Goal: Task Accomplishment & Management: Use online tool/utility

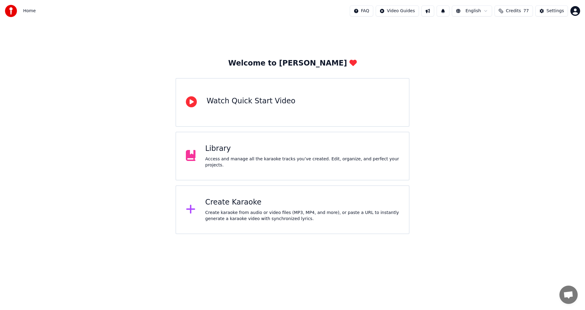
click at [292, 208] on div "Create Karaoke Create karaoke from audio or video files (MP3, MP4, and more), o…" at bounding box center [302, 210] width 194 height 24
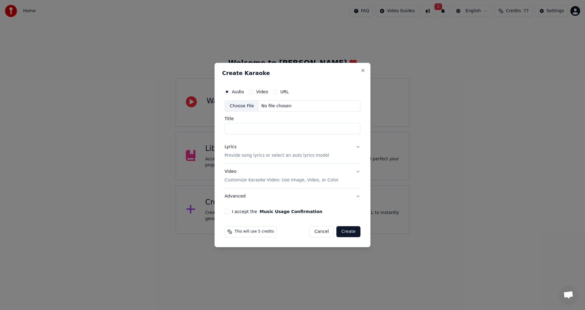
click at [259, 105] on div "No file chosen" at bounding box center [276, 106] width 35 height 6
type input "**********"
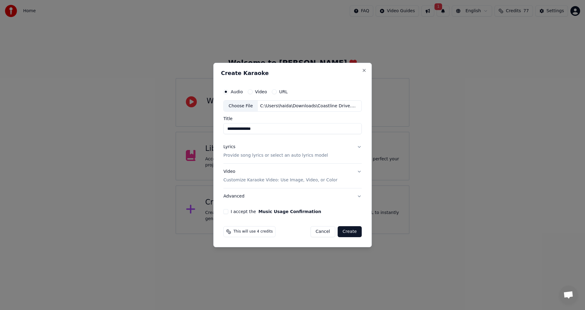
click at [357, 147] on button "Lyrics Provide song lyrics or select an auto lyrics model" at bounding box center [292, 151] width 138 height 24
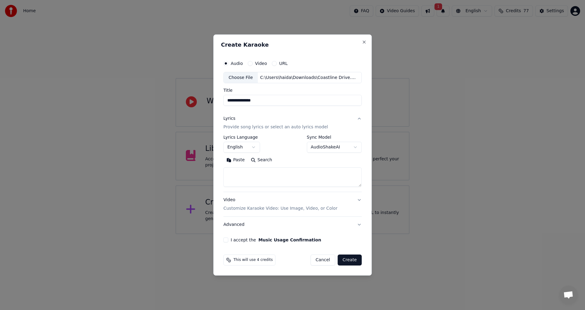
click at [287, 176] on textarea at bounding box center [292, 178] width 138 height 20
click at [263, 176] on textarea at bounding box center [292, 178] width 138 height 20
paste textarea "**********"
click at [260, 173] on textarea "**********" at bounding box center [291, 178] width 136 height 20
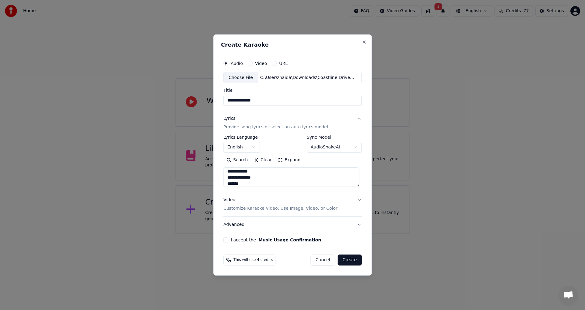
type textarea "**********"
click at [359, 201] on button "Video Customize Karaoke Video: Use Image, Video, or Color" at bounding box center [292, 204] width 138 height 24
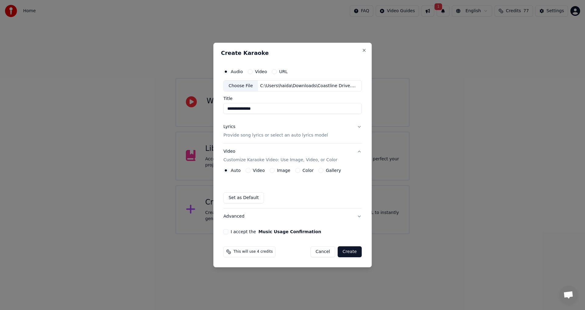
click at [256, 173] on label "Video" at bounding box center [259, 170] width 12 height 4
click at [251, 173] on button "Video" at bounding box center [248, 170] width 5 height 5
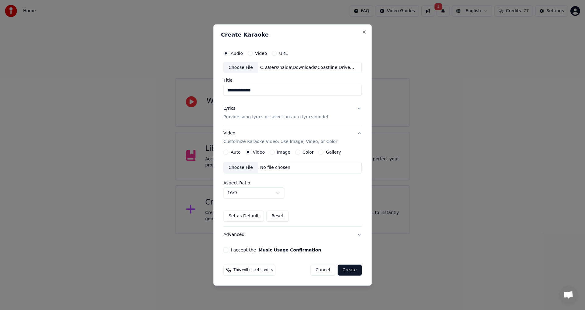
click at [265, 166] on div "No file chosen" at bounding box center [275, 168] width 35 height 6
click at [227, 251] on button "I accept the Music Usage Confirmation" at bounding box center [225, 249] width 5 height 5
click at [354, 273] on button "Create" at bounding box center [350, 270] width 24 height 11
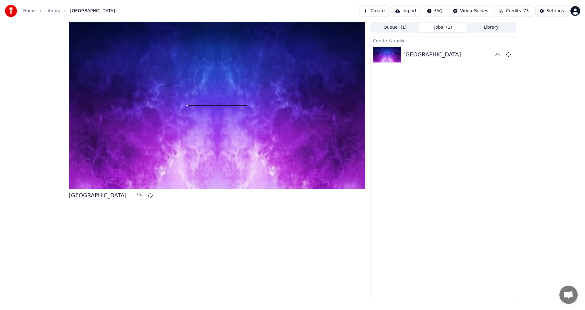
click at [383, 12] on button "Create" at bounding box center [374, 10] width 30 height 11
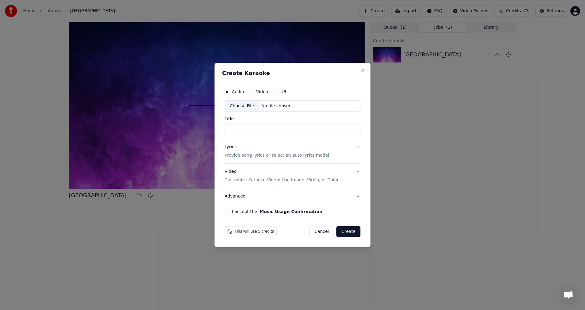
click at [262, 101] on div "Choose File No file chosen" at bounding box center [293, 106] width 136 height 12
type input "**********"
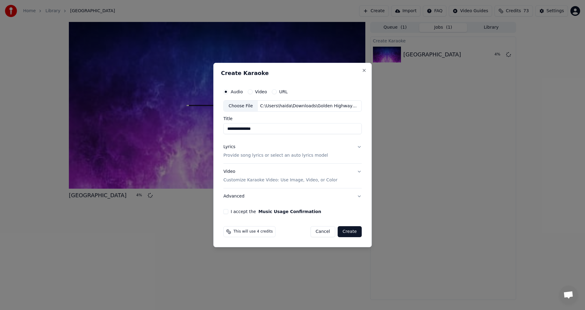
click at [358, 147] on button "Lyrics Provide song lyrics or select an auto lyrics model" at bounding box center [292, 151] width 138 height 24
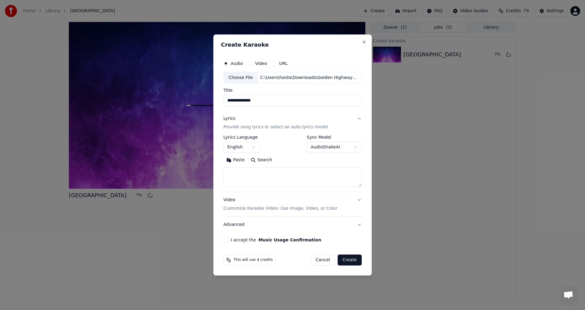
click at [261, 176] on textarea at bounding box center [292, 178] width 138 height 20
paste textarea "**********"
click at [229, 172] on textarea "**********" at bounding box center [291, 178] width 137 height 20
type textarea "**********"
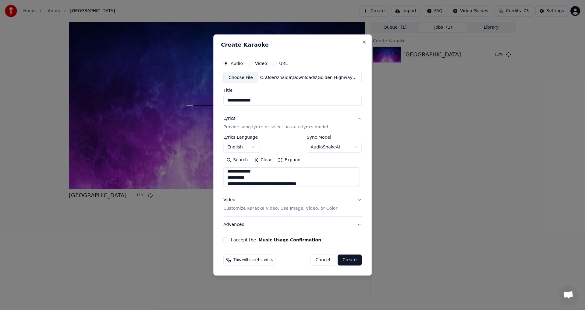
click at [228, 240] on button "I accept the Music Usage Confirmation" at bounding box center [225, 239] width 5 height 5
click at [339, 202] on button "Video Customize Karaoke Video: Use Image, Video, or Color" at bounding box center [292, 204] width 138 height 24
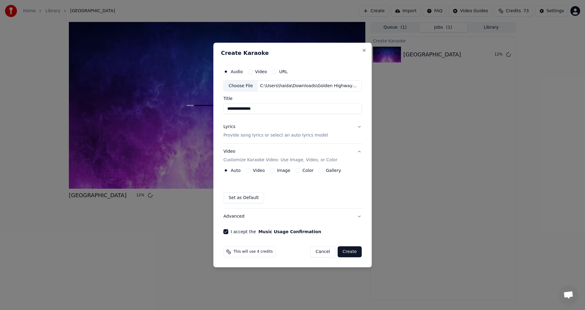
click at [248, 172] on button "Video" at bounding box center [248, 170] width 5 height 5
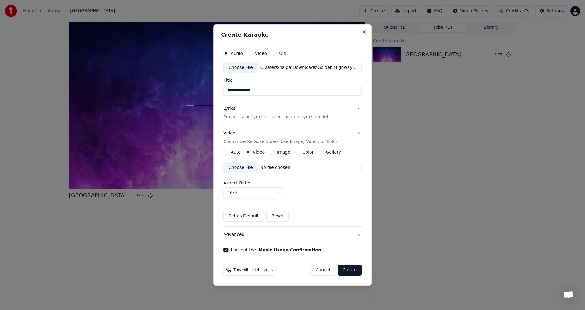
click at [284, 169] on div "No file chosen" at bounding box center [275, 168] width 35 height 6
click at [357, 272] on button "Create" at bounding box center [350, 270] width 24 height 11
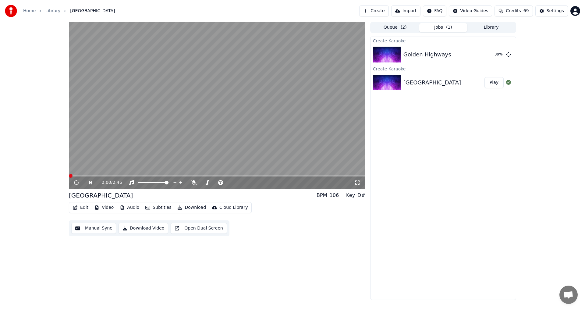
click at [496, 82] on button "Play" at bounding box center [494, 82] width 19 height 11
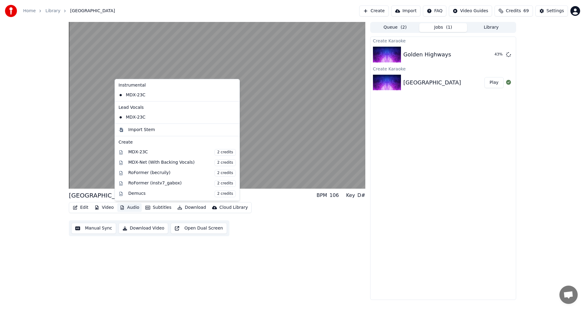
click at [133, 208] on button "Audio" at bounding box center [129, 207] width 24 height 9
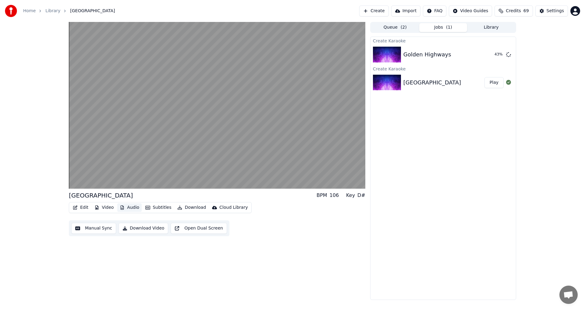
click at [133, 208] on button "Audio" at bounding box center [129, 207] width 24 height 9
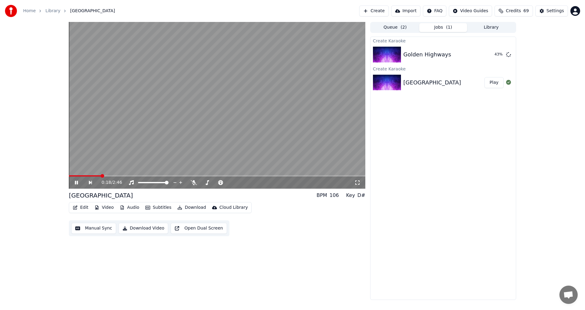
click at [424, 78] on div "[GEOGRAPHIC_DATA]" at bounding box center [433, 82] width 58 height 9
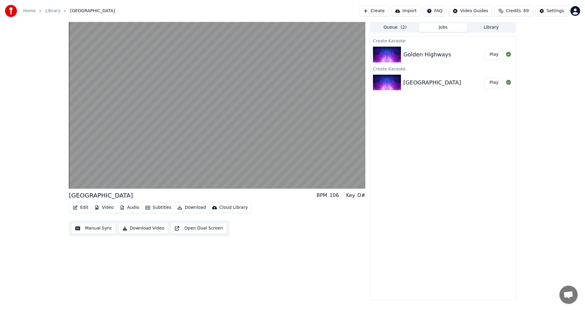
click at [125, 208] on button "Audio" at bounding box center [129, 207] width 24 height 9
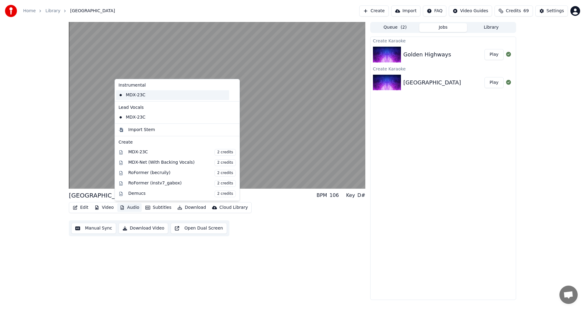
click at [127, 94] on div "MDX-23C" at bounding box center [172, 95] width 113 height 10
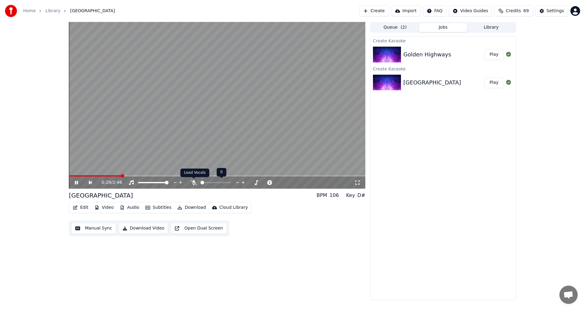
click at [194, 183] on icon at bounding box center [194, 182] width 6 height 5
click at [69, 175] on span at bounding box center [71, 176] width 4 height 4
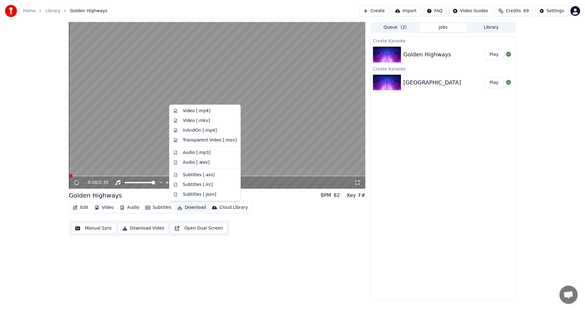
click at [189, 208] on button "Download" at bounding box center [192, 207] width 34 height 9
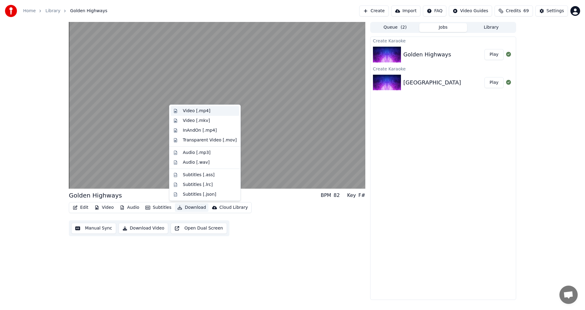
click at [207, 110] on div "Video [.mp4]" at bounding box center [196, 111] width 27 height 6
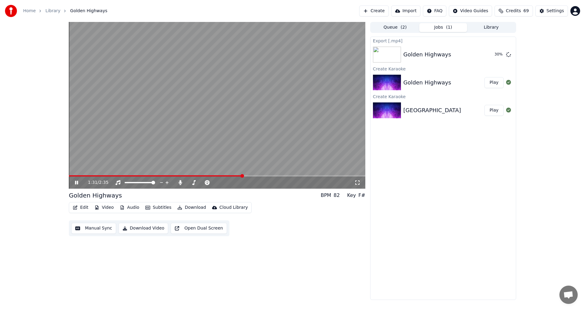
click at [158, 208] on button "Subtitles" at bounding box center [158, 207] width 31 height 9
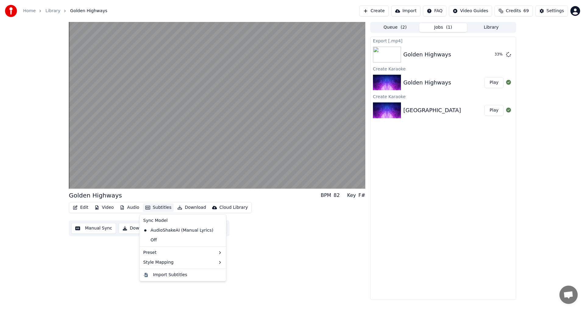
click at [301, 247] on div "Golden Highways BPM 82 Key F# Edit Video Audio Subtitles Download Cloud Library…" at bounding box center [217, 161] width 297 height 278
click at [109, 209] on button "Video" at bounding box center [104, 207] width 24 height 9
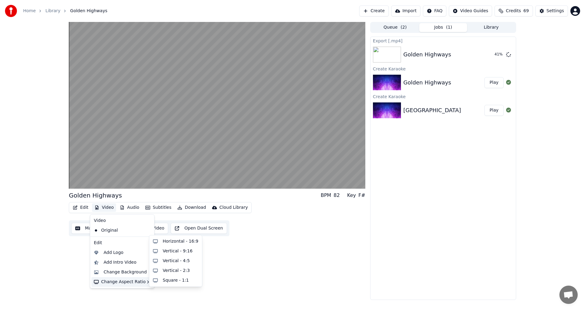
click at [286, 283] on div "Golden Highways BPM 82 Key F# Edit Video Audio Subtitles Download Cloud Library…" at bounding box center [217, 161] width 297 height 278
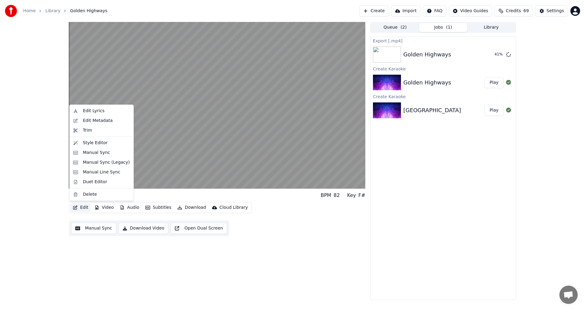
click at [83, 206] on button "Edit" at bounding box center [80, 207] width 20 height 9
click at [283, 258] on div "Golden Highways BPM 82 Key F# Edit Video Audio Subtitles Download Cloud Library…" at bounding box center [217, 161] width 297 height 278
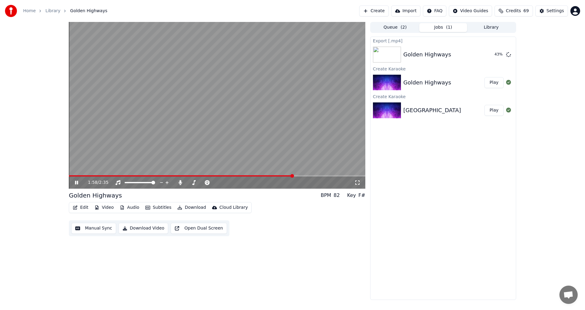
click at [292, 176] on span at bounding box center [292, 176] width 4 height 4
click at [289, 174] on span at bounding box center [291, 176] width 4 height 4
click at [246, 174] on span at bounding box center [248, 176] width 4 height 4
click at [247, 177] on span at bounding box center [246, 176] width 4 height 4
click at [249, 176] on span at bounding box center [251, 176] width 4 height 4
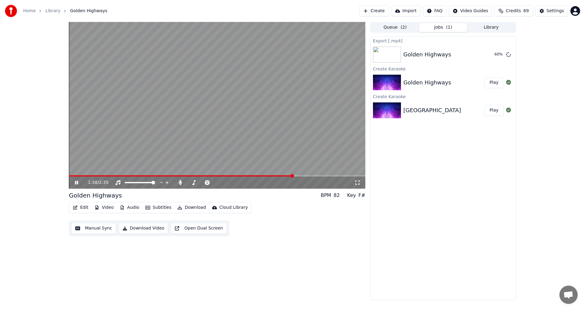
click at [293, 176] on span at bounding box center [292, 176] width 4 height 4
click at [84, 206] on button "Edit" at bounding box center [80, 207] width 20 height 9
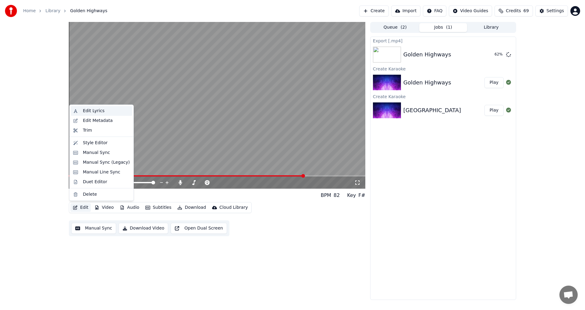
click at [98, 109] on div "Edit Lyrics" at bounding box center [94, 111] width 22 height 6
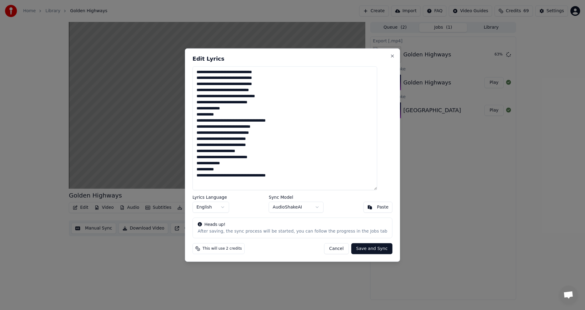
click at [255, 119] on textarea "**********" at bounding box center [285, 128] width 185 height 124
click at [390, 56] on button "Close" at bounding box center [392, 55] width 5 height 5
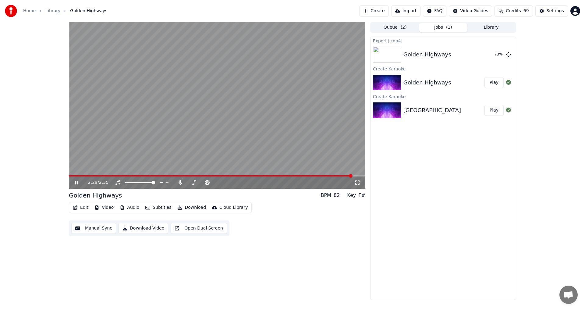
click at [259, 175] on span at bounding box center [210, 175] width 283 height 1
click at [275, 175] on span at bounding box center [217, 175] width 297 height 1
click at [292, 174] on span at bounding box center [291, 176] width 4 height 4
click at [284, 176] on span at bounding box center [285, 176] width 4 height 4
click at [80, 209] on button "Edit" at bounding box center [80, 207] width 20 height 9
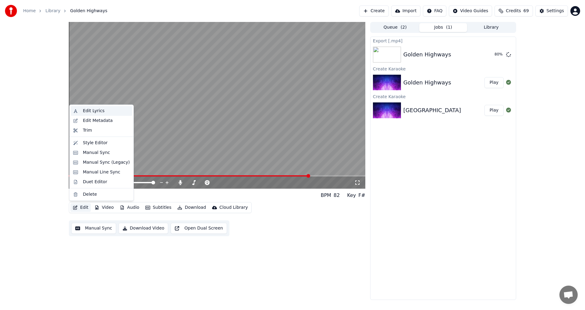
click at [100, 111] on div "Edit Lyrics" at bounding box center [94, 111] width 22 height 6
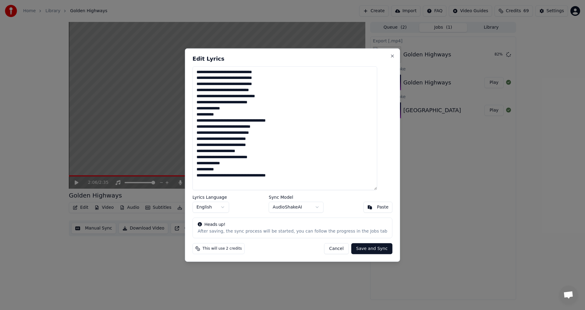
drag, startPoint x: 301, startPoint y: 120, endPoint x: 205, endPoint y: 121, distance: 96.3
click at [205, 121] on textarea "**********" at bounding box center [285, 128] width 185 height 124
click at [304, 121] on textarea "**********" at bounding box center [285, 128] width 185 height 124
click at [308, 183] on textarea "**********" at bounding box center [285, 128] width 185 height 124
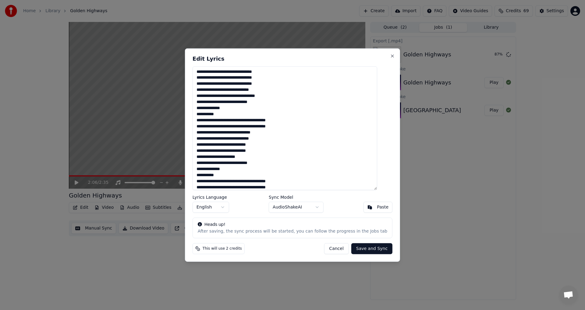
type textarea "**********"
click at [369, 247] on button "Save and Sync" at bounding box center [371, 248] width 41 height 11
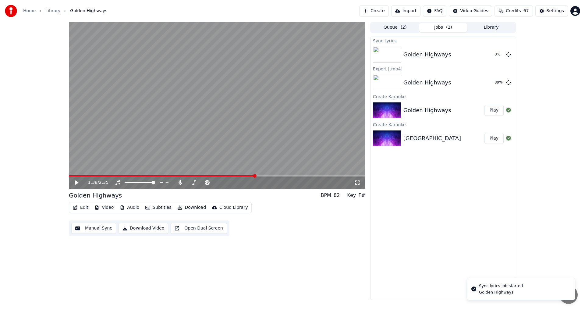
click at [253, 176] on span at bounding box center [255, 176] width 4 height 4
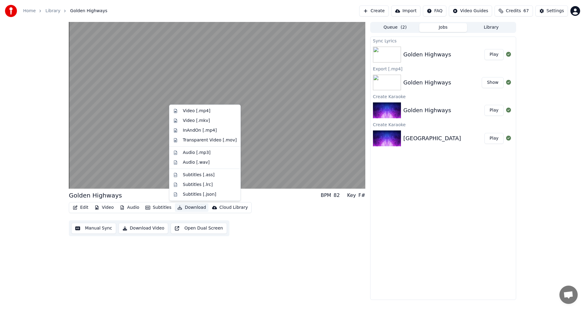
click at [185, 209] on button "Download" at bounding box center [192, 207] width 34 height 9
click at [198, 110] on div "Video [.mp4]" at bounding box center [196, 111] width 27 height 6
